Goal: Task Accomplishment & Management: Manage account settings

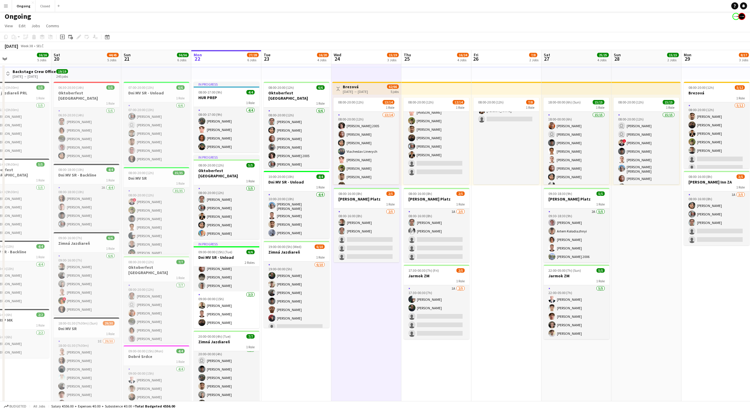
scroll to position [66, 0]
click at [306, 180] on h3 "Dni MV SR - Unload" at bounding box center [297, 181] width 66 height 5
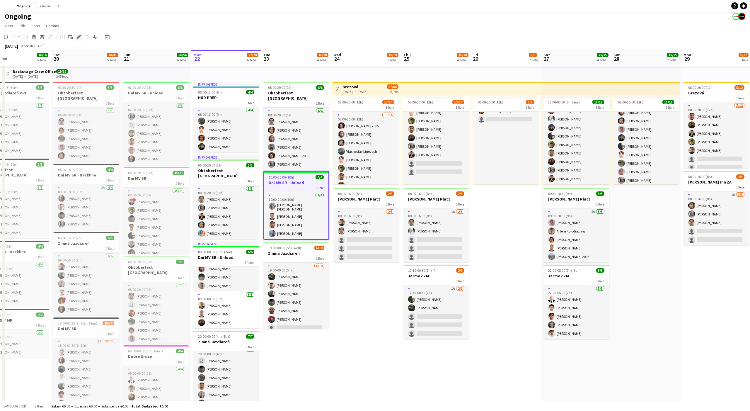
click at [78, 35] on icon "Edit" at bounding box center [78, 37] width 5 height 5
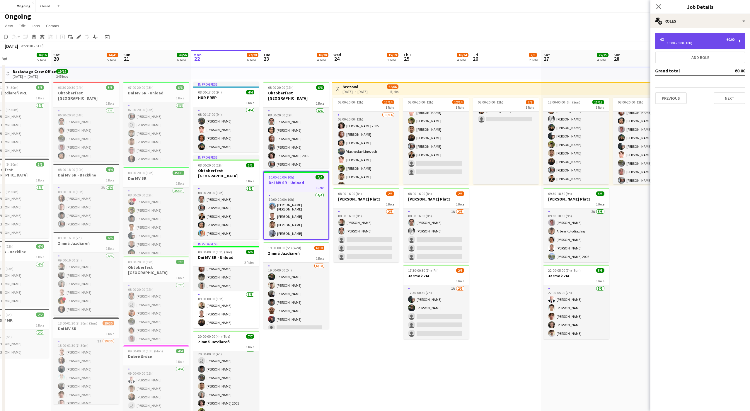
click at [675, 39] on div "4 x €0.00" at bounding box center [697, 39] width 75 height 4
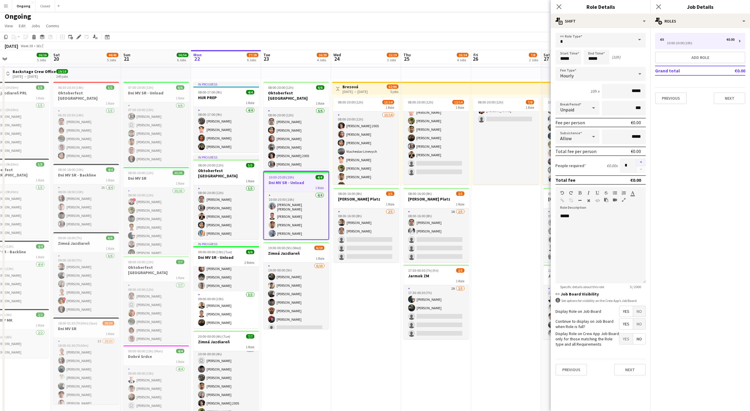
click at [643, 161] on button "button" at bounding box center [640, 162] width 9 height 8
type input "*"
click at [733, 98] on button "Next" at bounding box center [730, 98] width 32 height 12
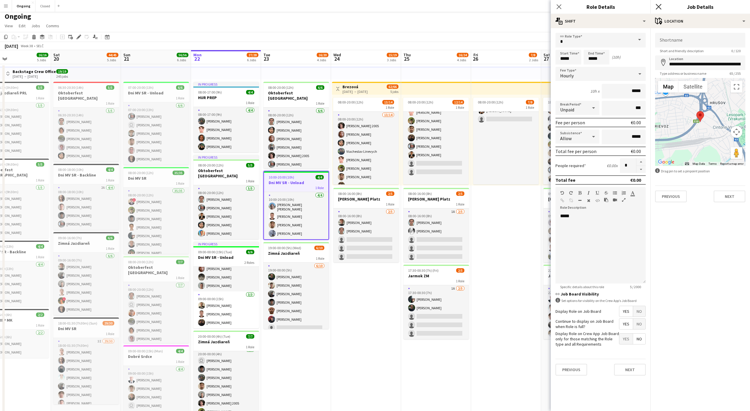
click at [657, 5] on icon at bounding box center [659, 7] width 6 height 6
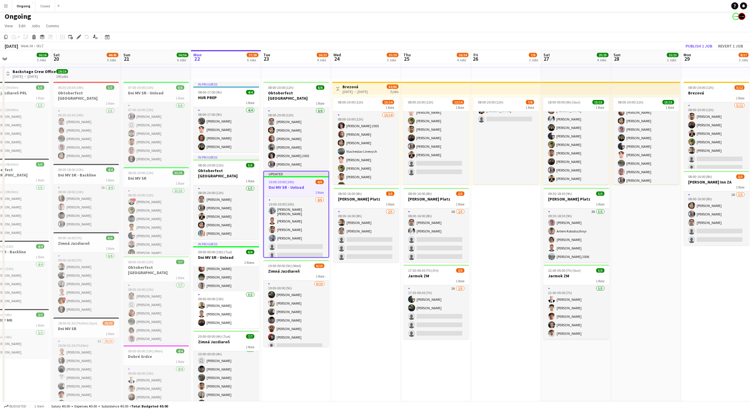
click at [473, 34] on app-toolbar "Copy Paste Paste Command V Paste with crew Command Shift V Paste linked Job [GE…" at bounding box center [375, 37] width 750 height 10
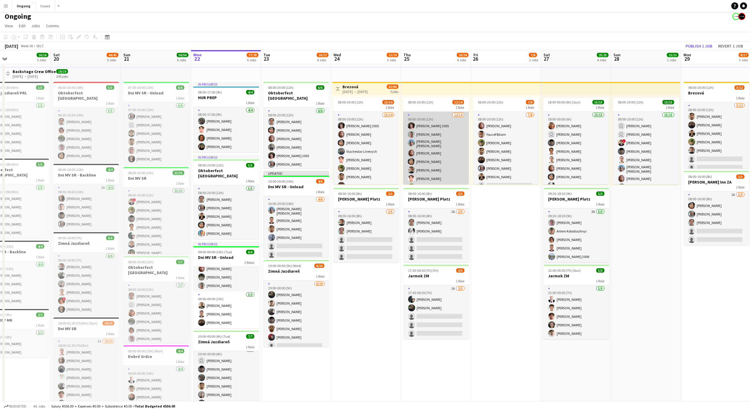
scroll to position [0, 0]
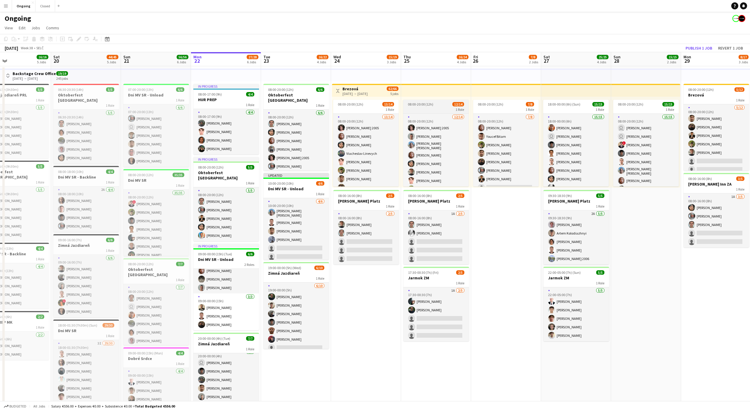
click at [430, 112] on app-job-card "08:00-20:00 (12h) 12/14 1 Role [DATE] 08:00-20:00 (12h) [PERSON_NAME] 2005 [PER…" at bounding box center [436, 143] width 66 height 87
click at [80, 39] on icon "Edit" at bounding box center [78, 39] width 5 height 5
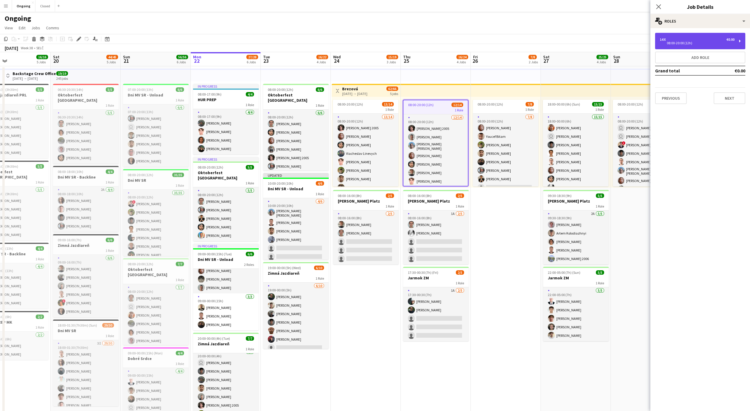
click at [706, 42] on div "08:00-20:00 (12h)" at bounding box center [697, 43] width 75 height 3
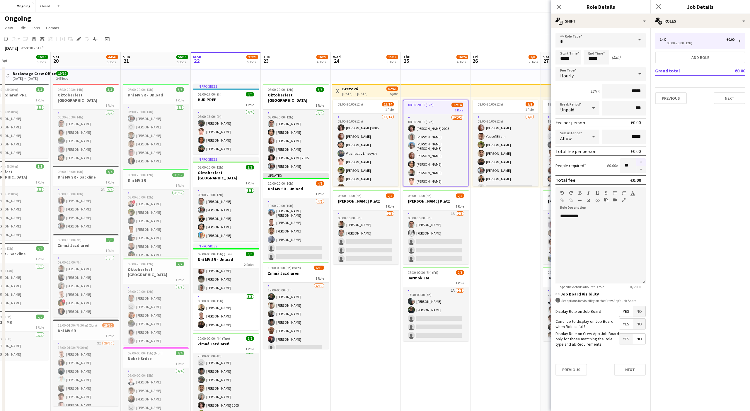
click at [639, 159] on button "button" at bounding box center [640, 162] width 9 height 8
type input "**"
click at [516, 214] on app-date-cell "08:00-20:00 (12h) 7/8 1 Role [DATE] 08:00-20:00 (12h) [PERSON_NAME] [PERSON_NAM…" at bounding box center [506, 289] width 70 height 446
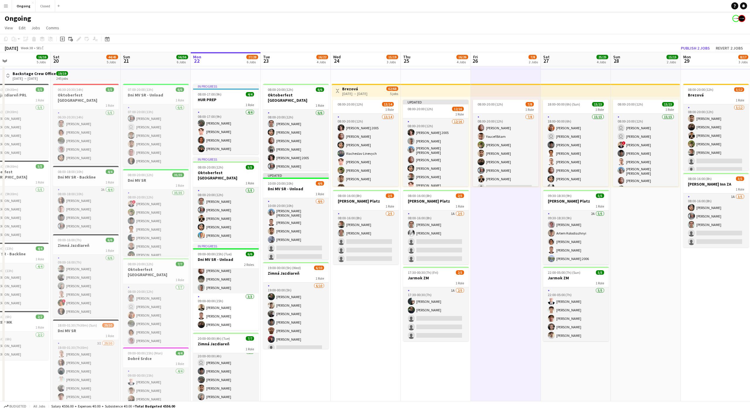
click at [709, 34] on app-toolbar "Copy Paste Paste Command V Paste with crew Command Shift V Paste linked Job [GE…" at bounding box center [375, 39] width 750 height 10
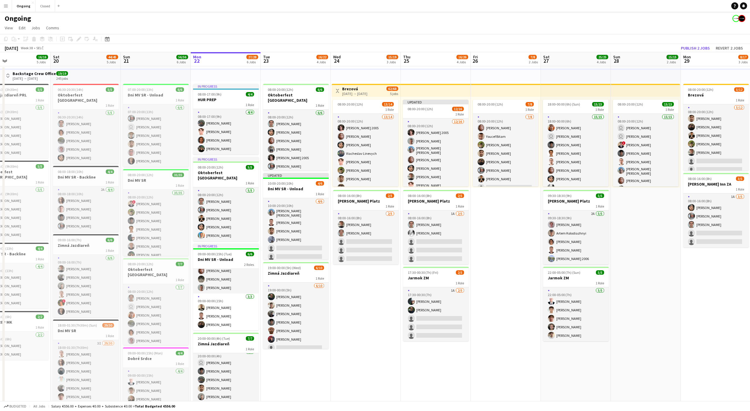
click at [685, 42] on app-toolbar "Copy Paste Paste Command V Paste with crew Command Shift V Paste linked Job [GE…" at bounding box center [375, 39] width 750 height 10
click at [367, 334] on app-date-cell "Toggle View Brezová [DATE] → [DATE] 62/68 5 jobs 08:00-20:00 (12h) 13/14 1 Role…" at bounding box center [366, 289] width 70 height 446
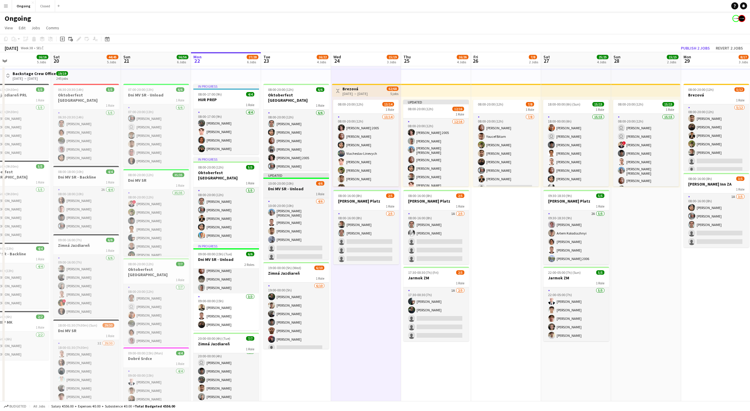
click at [289, 178] on div at bounding box center [296, 178] width 66 height 1
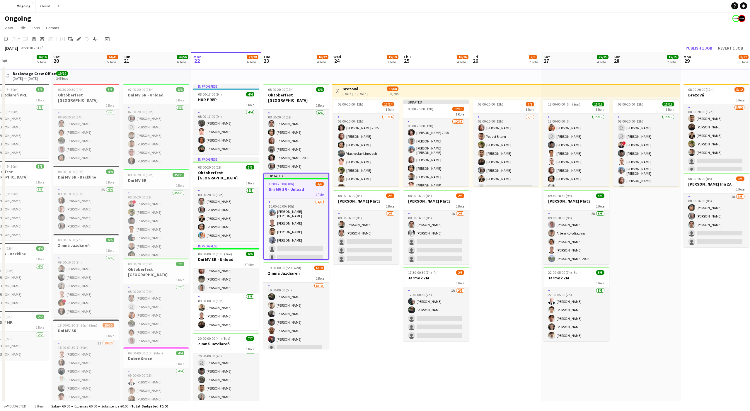
click at [364, 277] on app-date-cell "Toggle View Brezová [DATE] → [DATE] 62/68 5 jobs 08:00-20:00 (12h) 13/14 1 Role…" at bounding box center [366, 289] width 70 height 446
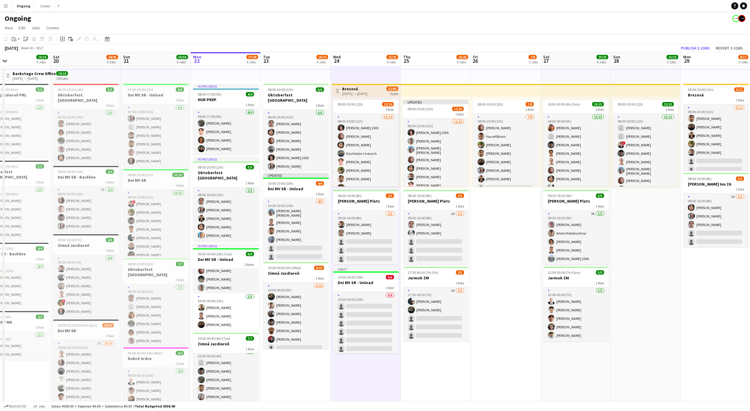
click at [448, 368] on app-date-cell "Updated 08:00-20:00 (12h) 12/16 1 Role [DATE] 08:00-20:00 (12h) [PERSON_NAME] 2…" at bounding box center [436, 289] width 70 height 446
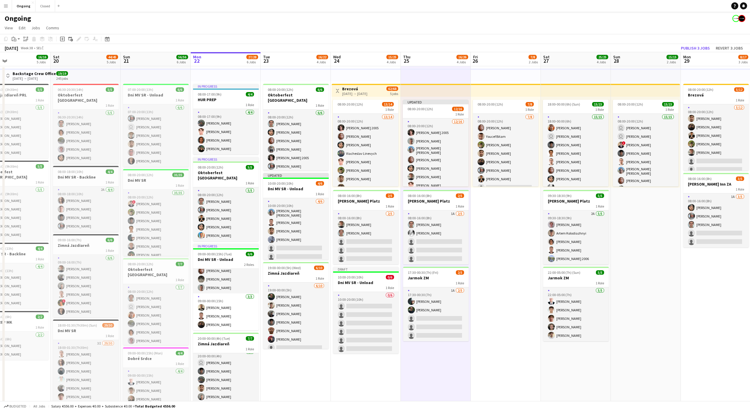
click at [372, 384] on app-date-cell "Toggle View Brezová [DATE] → [DATE] 62/68 5 jobs 08:00-20:00 (12h) 13/14 1 Role…" at bounding box center [366, 289] width 70 height 446
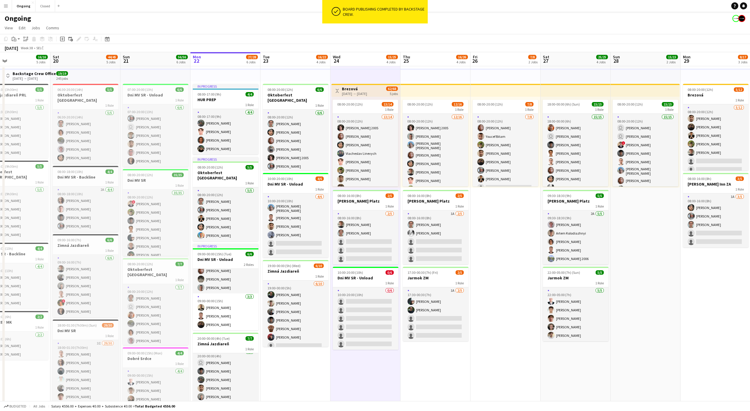
click at [489, 233] on app-date-cell "08:00-20:00 (12h) 7/8 1 Role [DATE] 08:00-20:00 (12h) [PERSON_NAME] [PERSON_NAM…" at bounding box center [506, 289] width 70 height 446
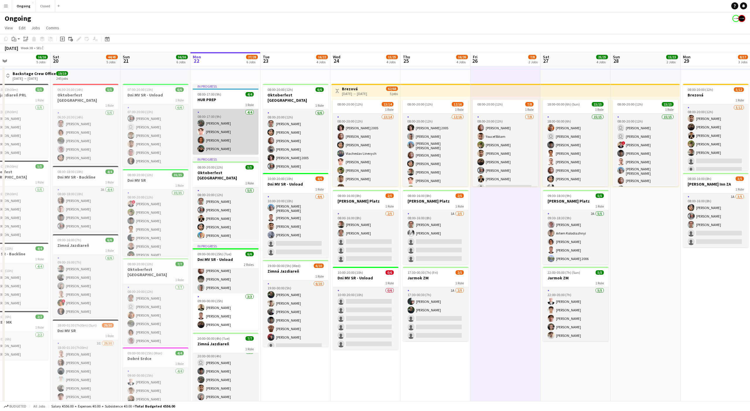
click at [201, 149] on app-user-avatar at bounding box center [200, 148] width 7 height 7
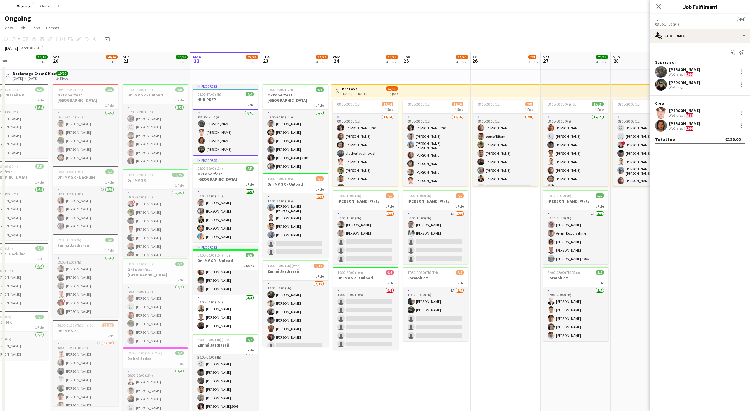
click at [498, 242] on app-date-cell "08:00-20:00 (12h) 7/8 1 Role [DATE] 08:00-20:00 (12h) [PERSON_NAME] [PERSON_NAM…" at bounding box center [506, 289] width 70 height 446
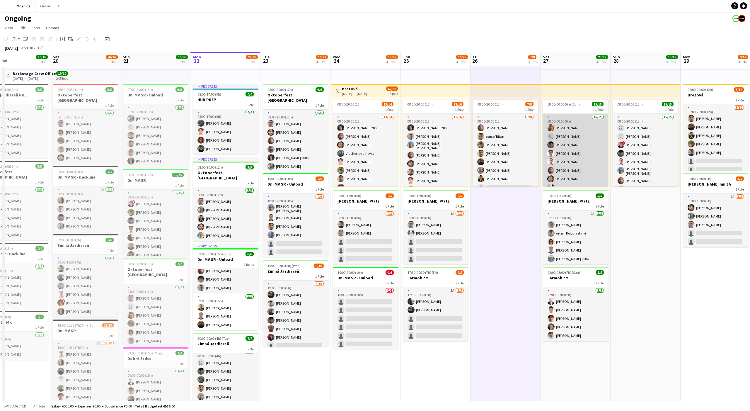
click at [587, 161] on app-card-role "15/15 18:00-00:00 (6h) [PERSON_NAME] user [PERSON_NAME] [PERSON_NAME] [PERSON_N…" at bounding box center [576, 187] width 66 height 147
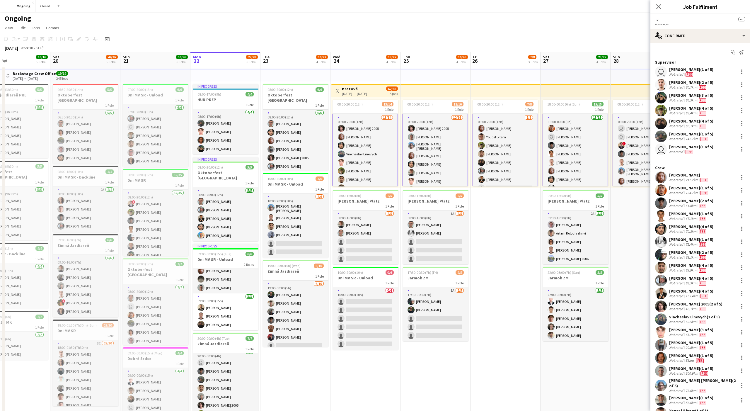
click at [585, 158] on app-card-role "15/15 18:00-00:00 (6h) [PERSON_NAME] user [PERSON_NAME] [PERSON_NAME] [PERSON_N…" at bounding box center [576, 187] width 66 height 147
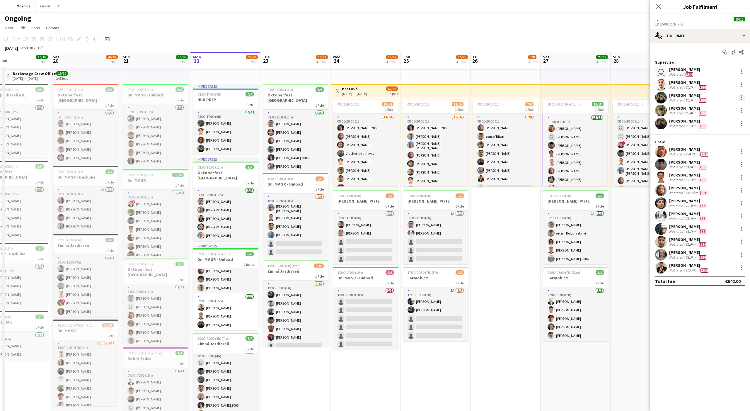
click at [743, 97] on div at bounding box center [741, 97] width 7 height 7
click at [692, 153] on button "Remove" at bounding box center [704, 151] width 82 height 14
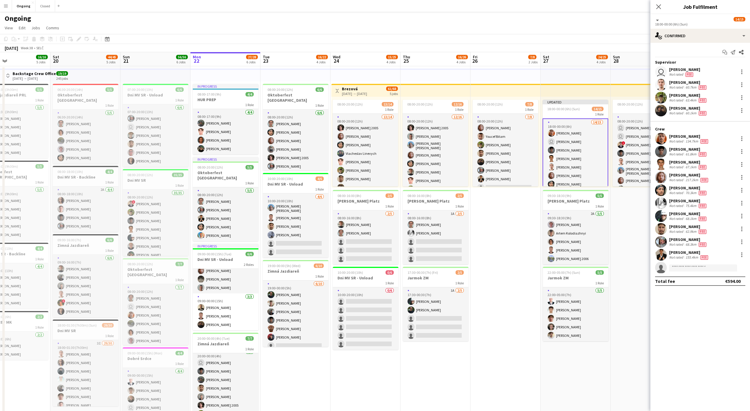
click at [558, 30] on app-page-menu "View Day view expanded Day view collapsed Month view Date picker Jump to [DATE]…" at bounding box center [375, 28] width 750 height 11
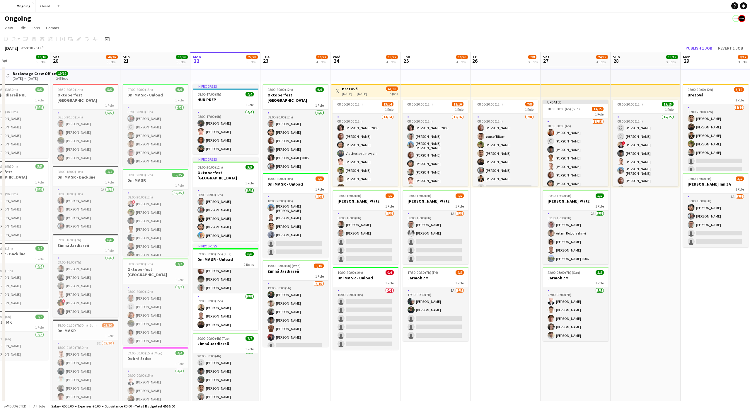
click at [702, 27] on app-page-menu "View Day view expanded Day view collapsed Month view Date picker Jump to [DATE]…" at bounding box center [375, 28] width 750 height 11
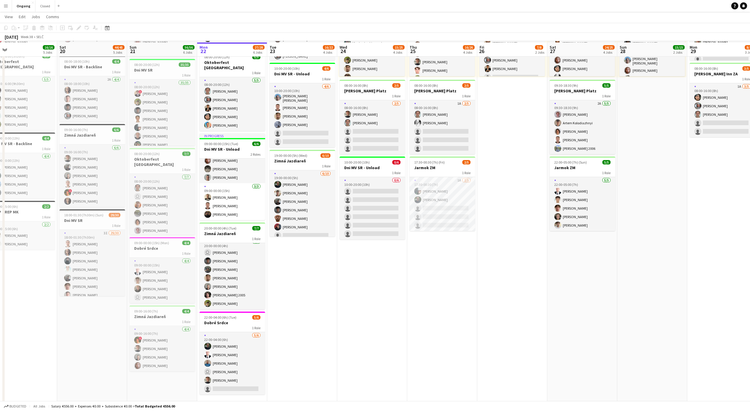
scroll to position [111, 0]
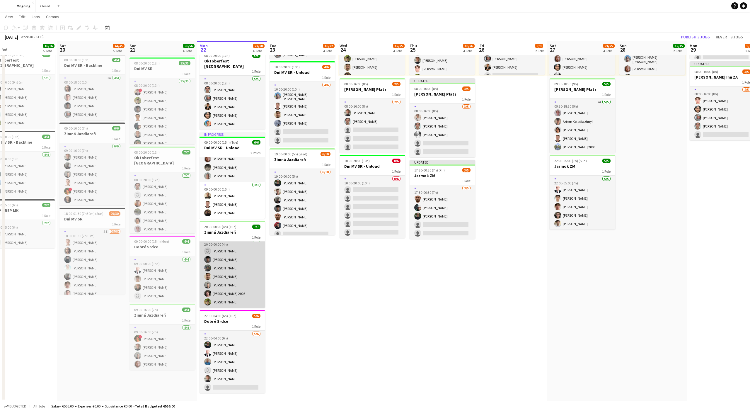
click at [251, 266] on app-card-role "1A [DATE] 20:00-00:00 (4h) user [PERSON_NAME] [PERSON_NAME] [PERSON_NAME] [PERS…" at bounding box center [233, 272] width 66 height 71
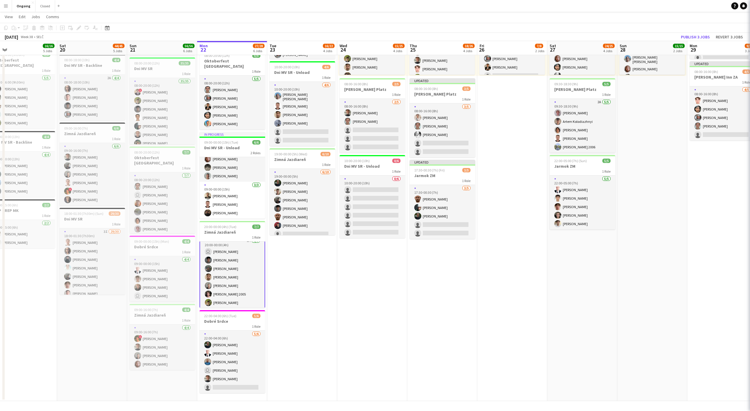
scroll to position [5, 0]
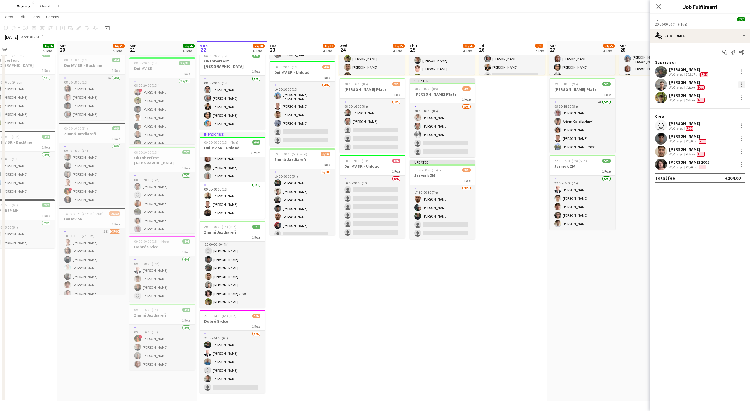
click at [743, 83] on div at bounding box center [741, 84] width 7 height 7
click at [681, 107] on span "Switch crew" at bounding box center [680, 109] width 25 height 5
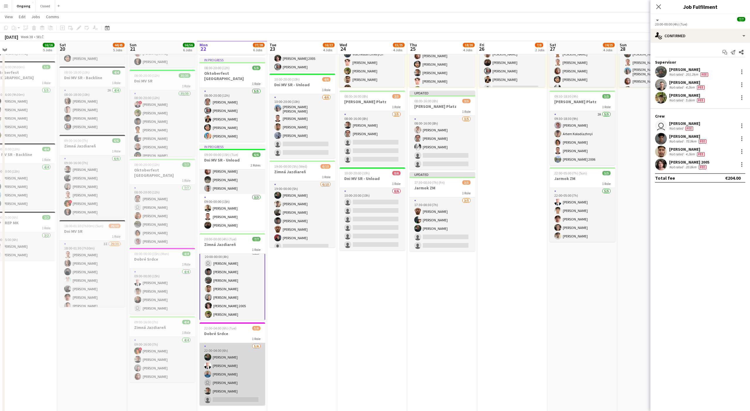
click at [235, 374] on app-card-role "[DATE] 22:00-04:00 (6h) [PERSON_NAME] [PERSON_NAME] [PERSON_NAME] user [PERSON_…" at bounding box center [233, 374] width 66 height 62
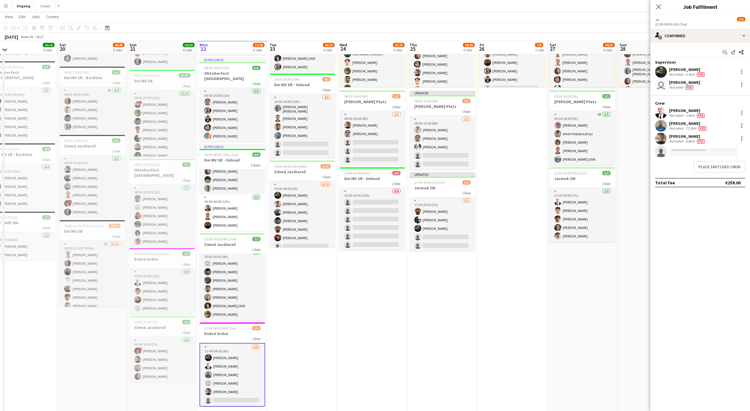
scroll to position [5, 0]
click at [712, 166] on button "Place switched crew" at bounding box center [719, 167] width 52 height 12
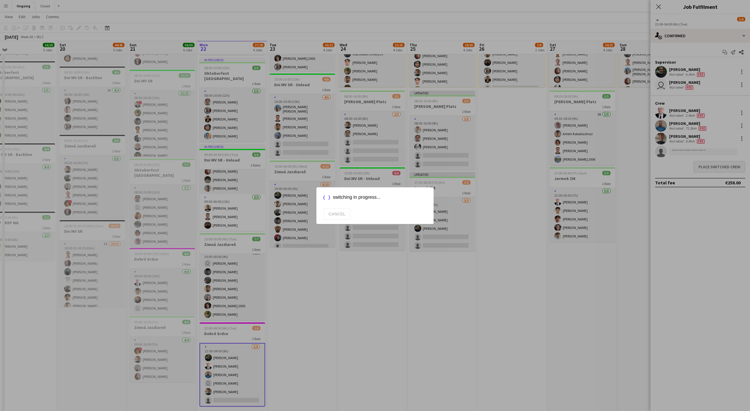
scroll to position [111, 0]
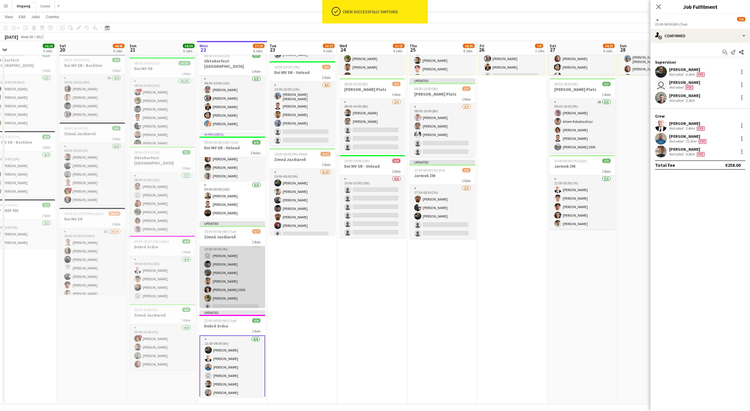
click at [234, 284] on app-card-role "1A [DATE] 20:00-00:00 (4h) user [PERSON_NAME] [PERSON_NAME] [PERSON_NAME] [PERS…" at bounding box center [233, 276] width 66 height 71
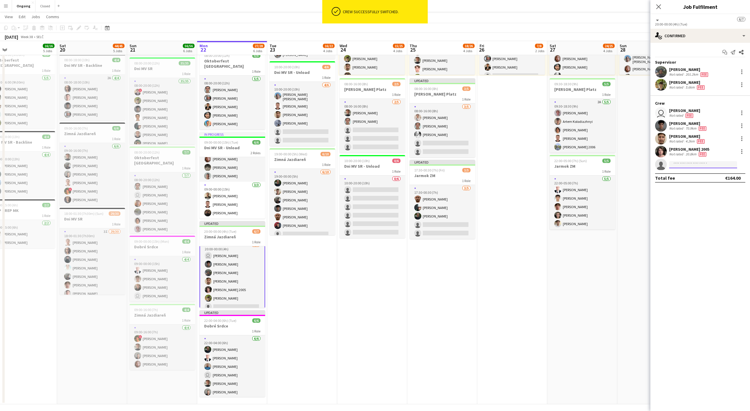
click at [708, 163] on input at bounding box center [703, 164] width 68 height 7
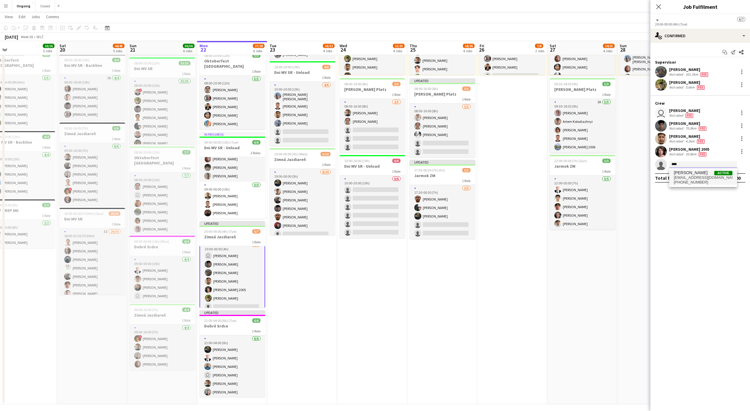
type input "****"
click at [709, 172] on span "[PERSON_NAME] Active" at bounding box center [703, 172] width 59 height 5
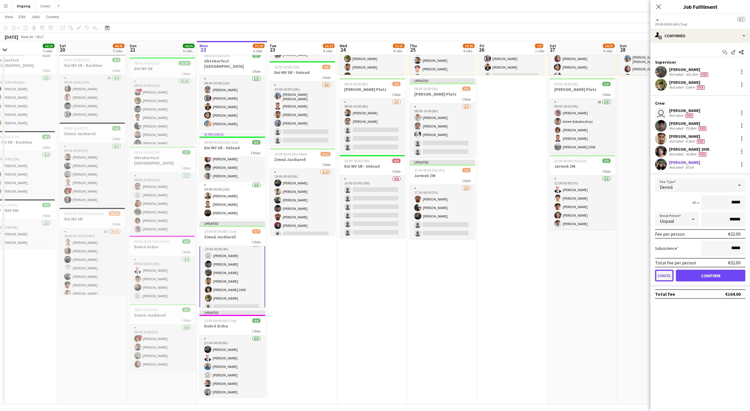
click at [671, 273] on button "Cancel" at bounding box center [664, 276] width 18 height 12
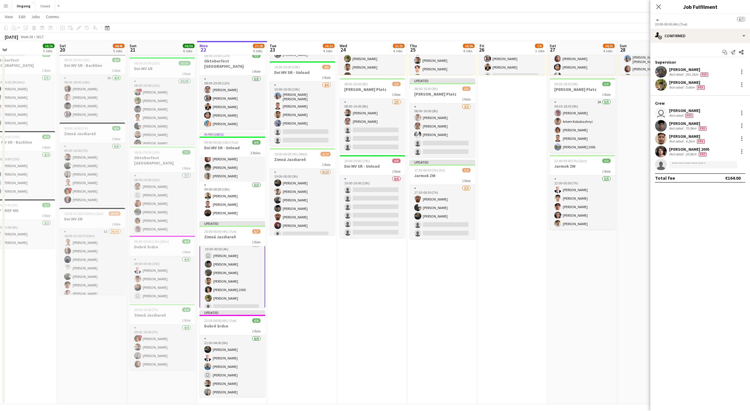
click at [400, 315] on app-date-cell "Toggle View Brezová [DATE] → [DATE] 61/68 5 jobs 08:00-20:00 (12h) 13/14 1 Role…" at bounding box center [372, 179] width 70 height 449
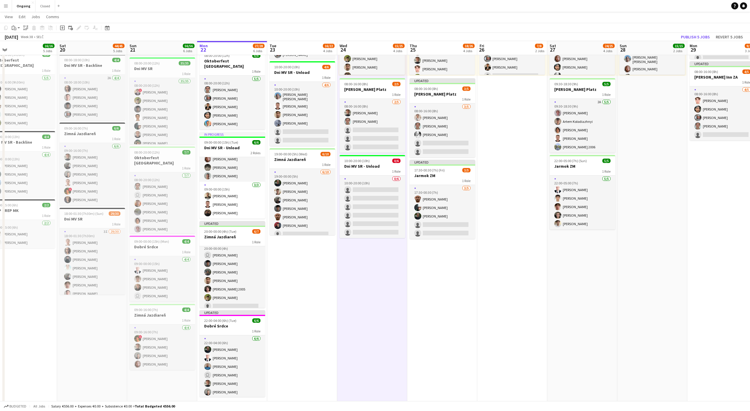
scroll to position [5, 0]
click at [690, 35] on button "Publish 5 jobs" at bounding box center [696, 37] width 34 height 8
